Goal: Information Seeking & Learning: Find specific page/section

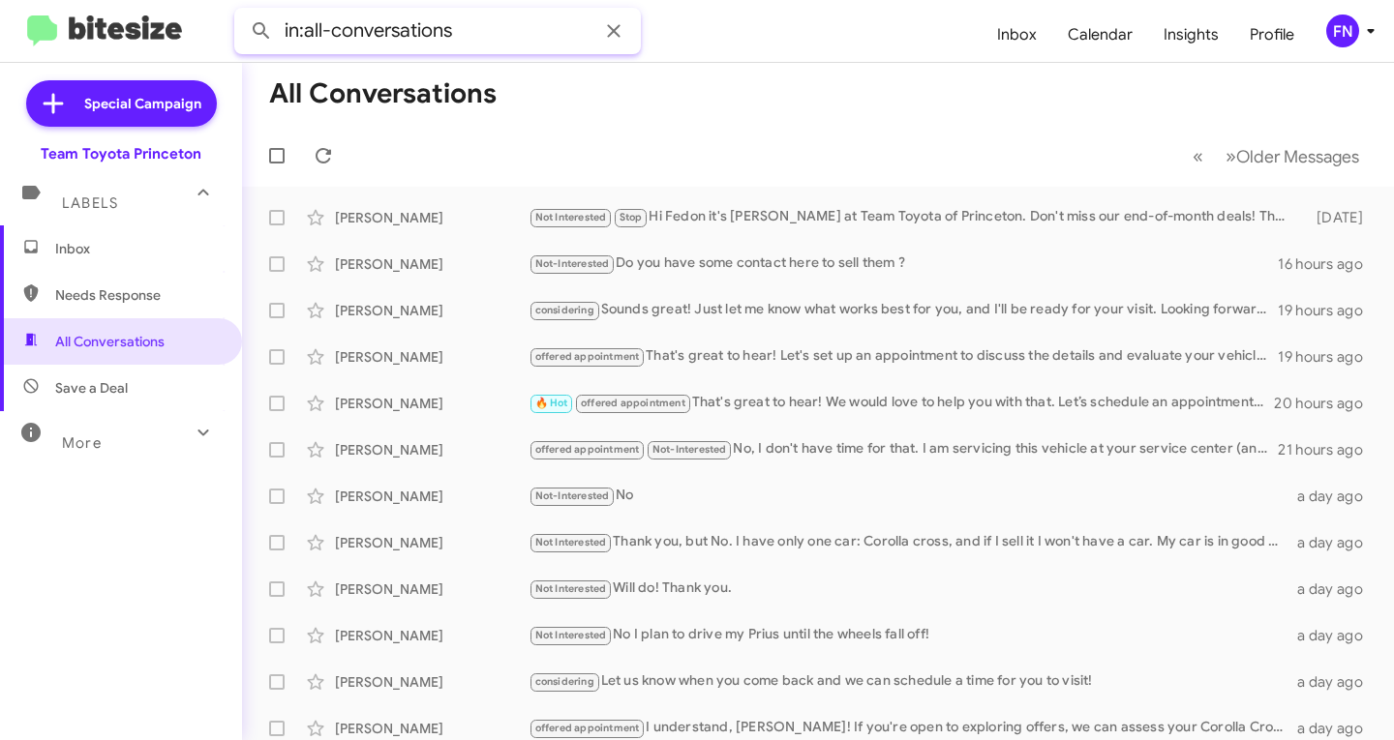
drag, startPoint x: 141, startPoint y: 75, endPoint x: -151, endPoint y: 83, distance: 292.4
click at [0, 83] on html "in:all-conversations Inbox Calendar Insights Profile FN Special Campaign Team T…" at bounding box center [697, 370] width 1394 height 740
click at [242, 12] on button at bounding box center [261, 31] width 39 height 39
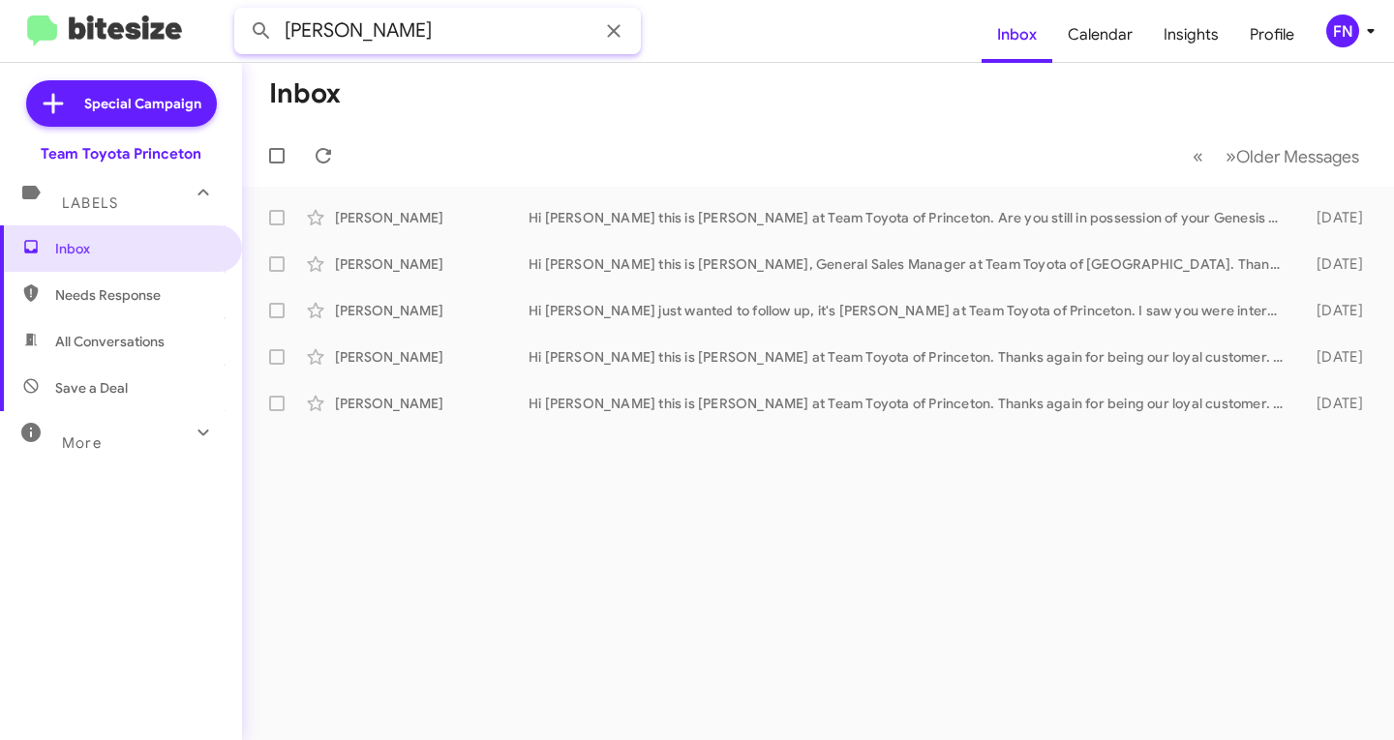
drag, startPoint x: 418, startPoint y: 39, endPoint x: -259, endPoint y: 63, distance: 678.0
click at [0, 63] on html "[PERSON_NAME] Inbox Calendar Insights Profile FN Special Campaign Team Toyota P…" at bounding box center [697, 370] width 1394 height 740
click at [242, 12] on button at bounding box center [261, 31] width 39 height 39
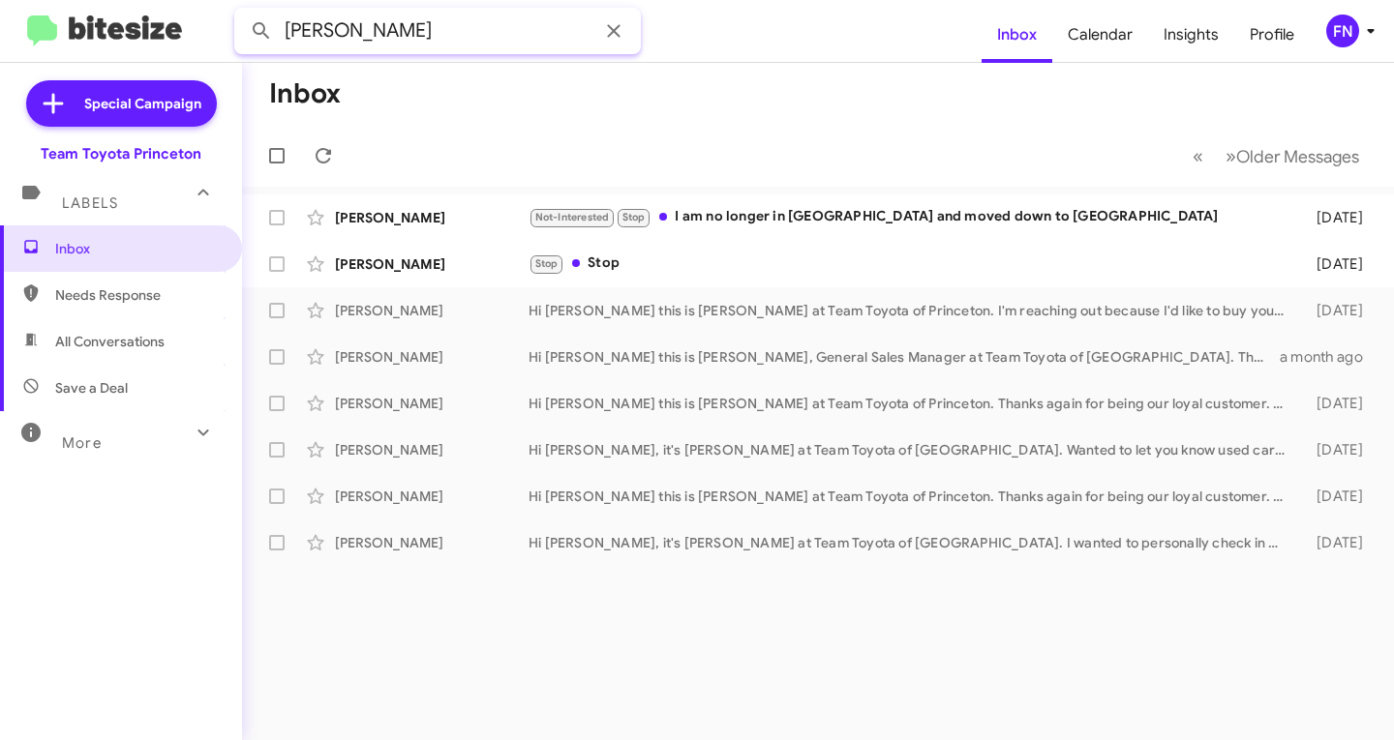
drag, startPoint x: 395, startPoint y: 43, endPoint x: -188, endPoint y: 48, distance: 582.7
click at [0, 48] on html "[PERSON_NAME] Inbox Calendar Insights Profile FN Special Campaign Team Toyota P…" at bounding box center [697, 370] width 1394 height 740
click at [242, 12] on button at bounding box center [261, 31] width 39 height 39
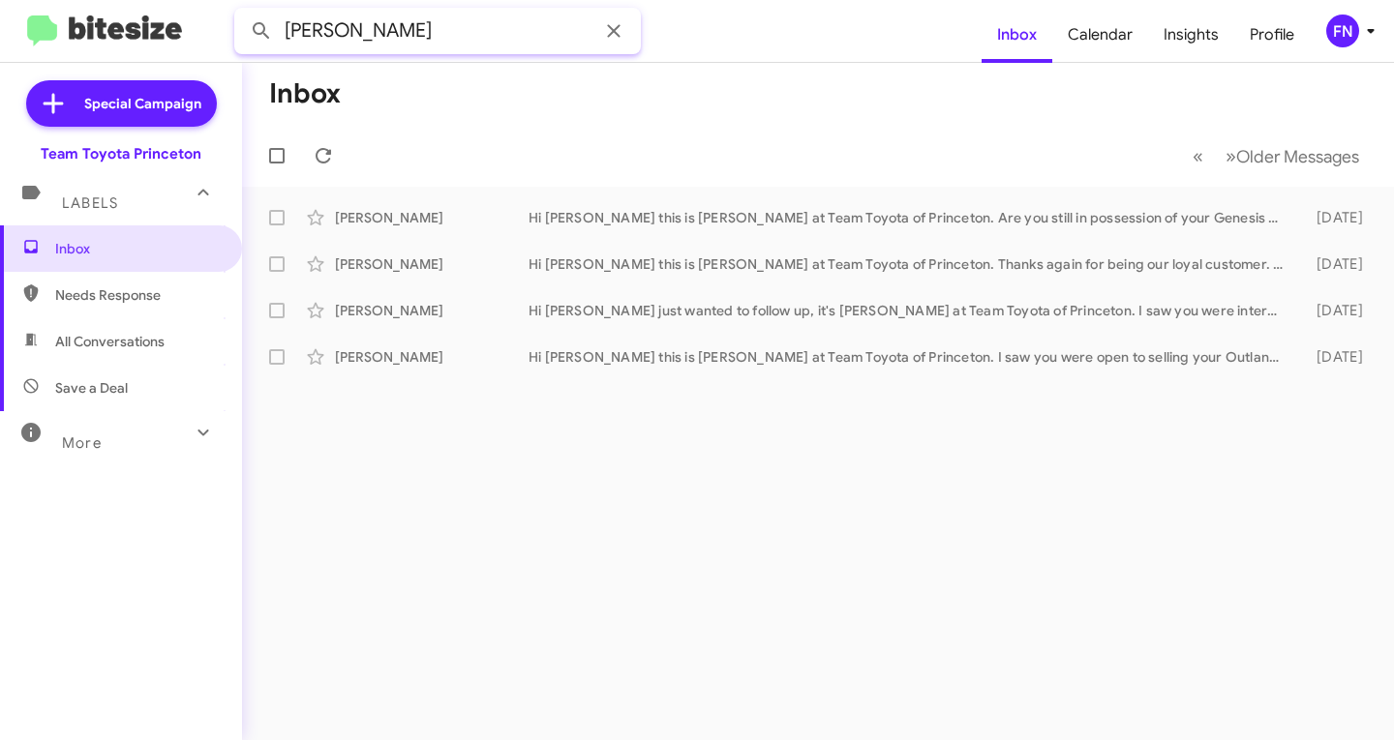
drag, startPoint x: 433, startPoint y: 35, endPoint x: -15, endPoint y: 85, distance: 450.0
click at [0, 85] on html "[PERSON_NAME] Inbox Calendar Insights Profile FN Special Campaign Team Toyota P…" at bounding box center [697, 370] width 1394 height 740
click at [128, 346] on span "All Conversations" at bounding box center [109, 341] width 109 height 19
type input "in:all-conversations"
